Goal: Information Seeking & Learning: Find specific fact

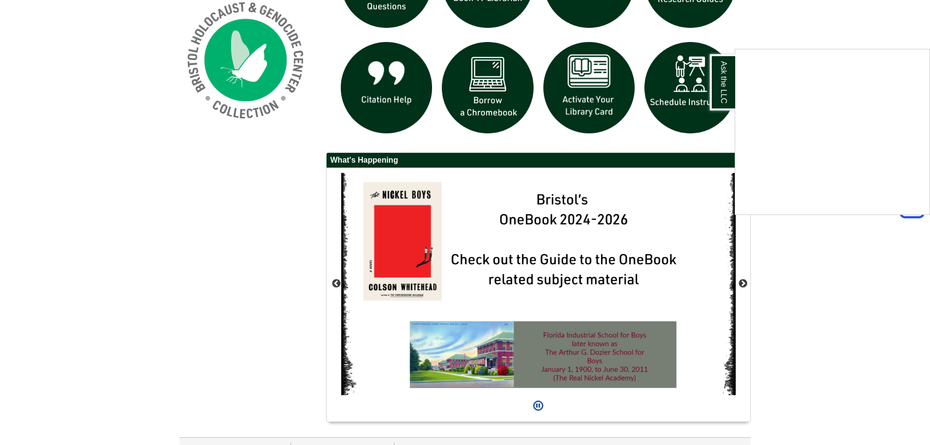
scroll to position [789, 0]
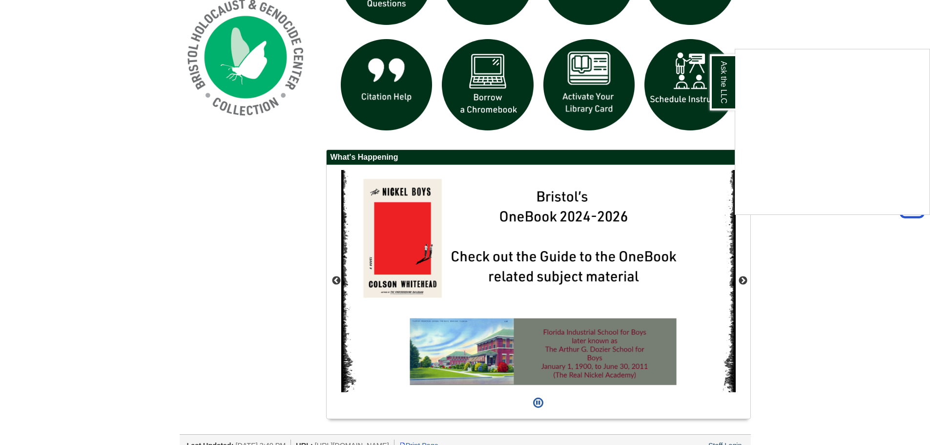
click at [736, 276] on div "Ask the LLC" at bounding box center [465, 222] width 930 height 445
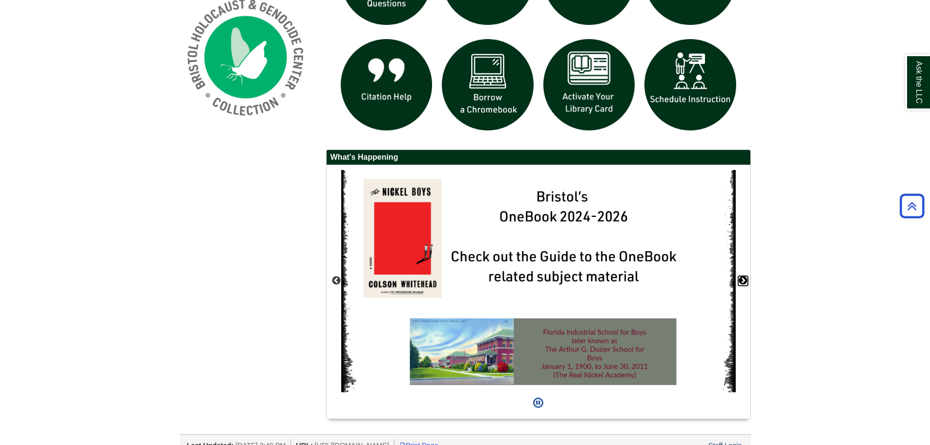
click at [746, 281] on button "Next" at bounding box center [743, 281] width 10 height 10
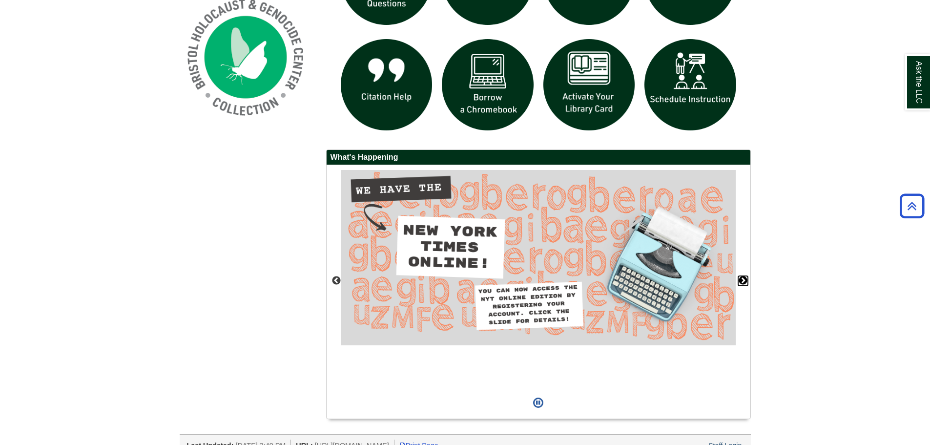
click at [745, 281] on button "Next" at bounding box center [743, 281] width 10 height 10
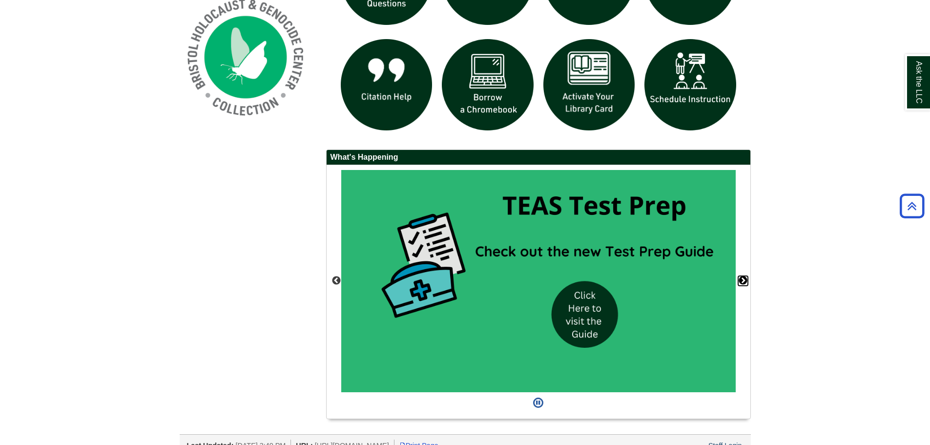
click at [745, 281] on button "Next" at bounding box center [743, 281] width 10 height 10
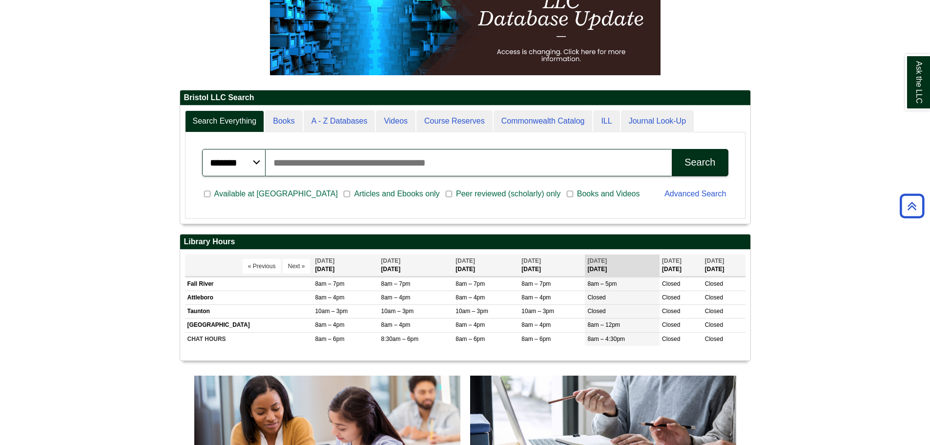
scroll to position [0, 0]
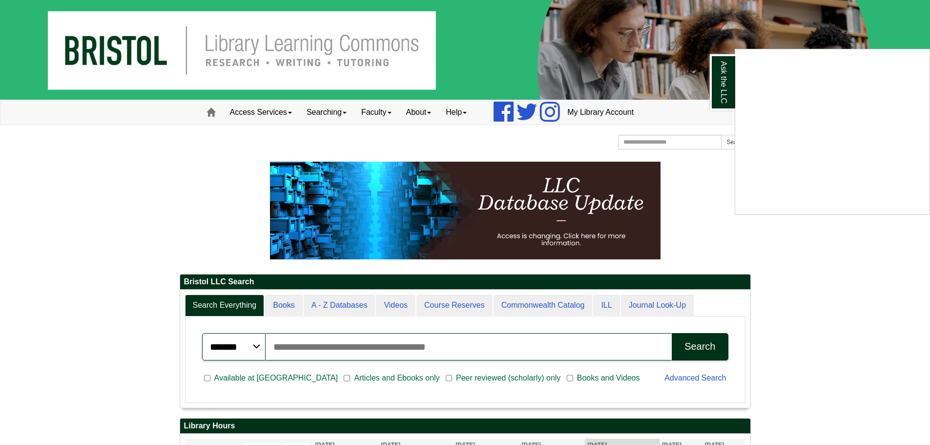
click at [338, 349] on div "Ask the LLC" at bounding box center [465, 222] width 930 height 445
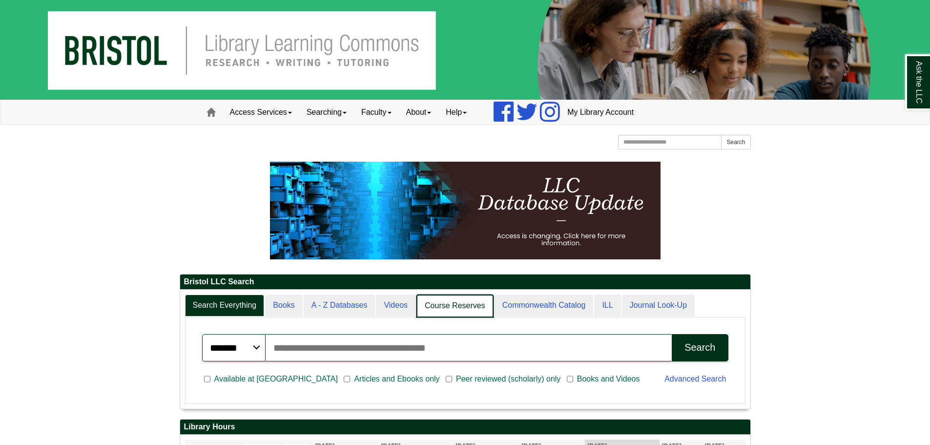
scroll to position [119, 570]
click at [436, 305] on link "Course Reserves" at bounding box center [454, 305] width 77 height 23
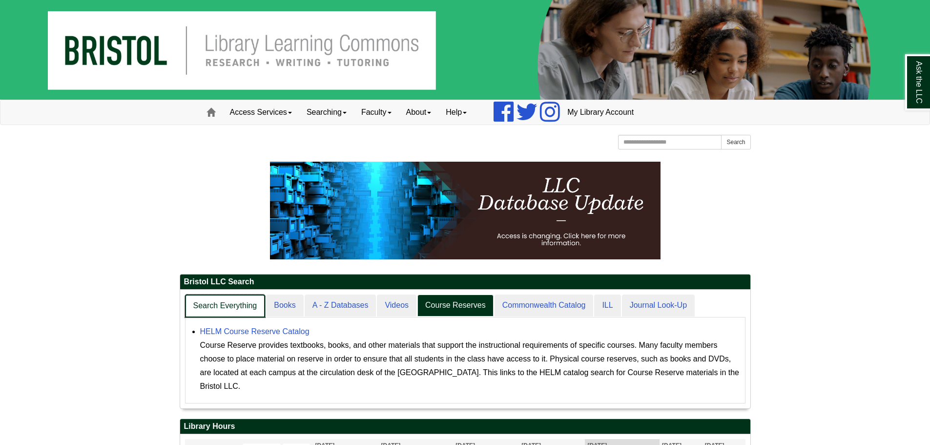
click at [247, 308] on link "Search Everything" at bounding box center [225, 305] width 81 height 23
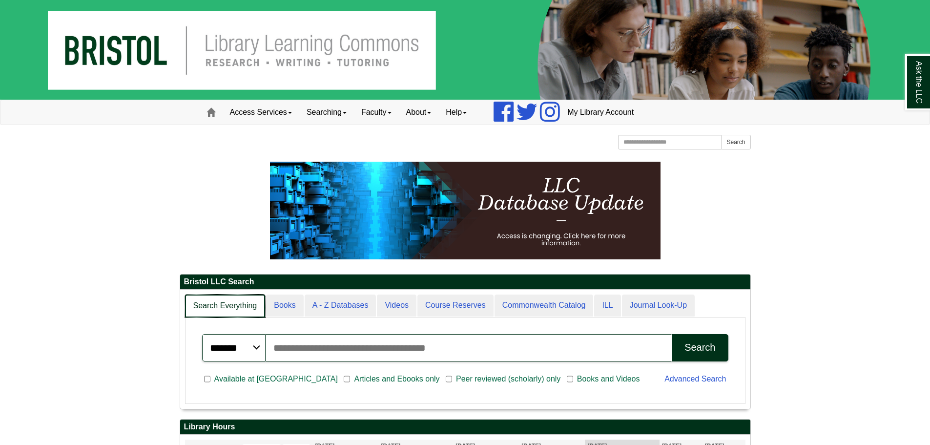
scroll to position [5, 5]
click at [247, 308] on link "Search Everything" at bounding box center [225, 305] width 81 height 23
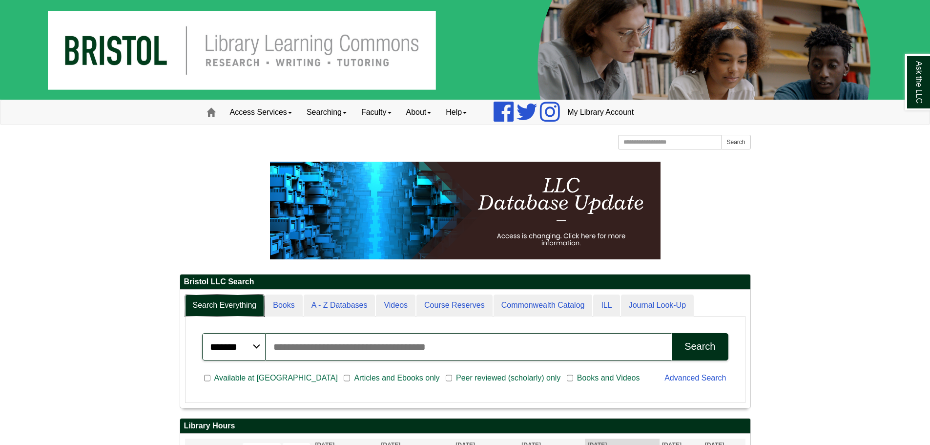
scroll to position [118, 570]
click at [365, 346] on input "Search articles, books, journals & more" at bounding box center [468, 346] width 407 height 27
click at [260, 344] on select "******* ***** ******" at bounding box center [233, 346] width 63 height 27
click at [295, 350] on input "Search articles, books, journals & more" at bounding box center [468, 346] width 407 height 27
type input "*****"
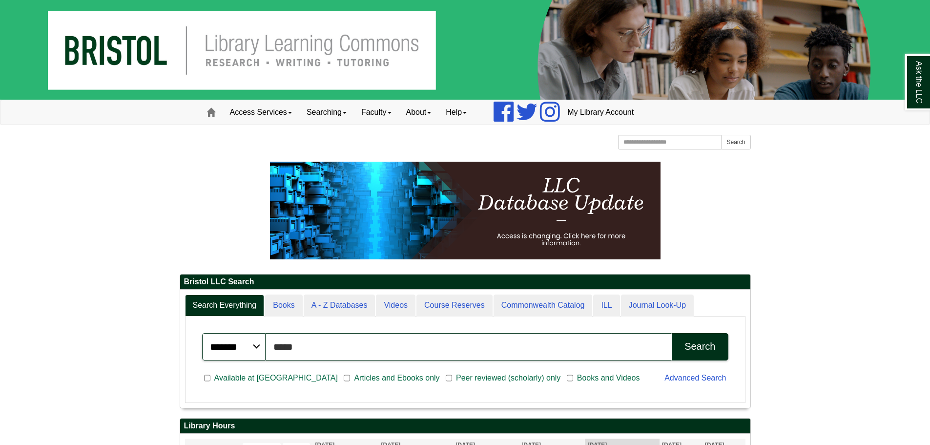
click at [672, 333] on button "Search" at bounding box center [700, 346] width 56 height 27
